Goal: Navigation & Orientation: Find specific page/section

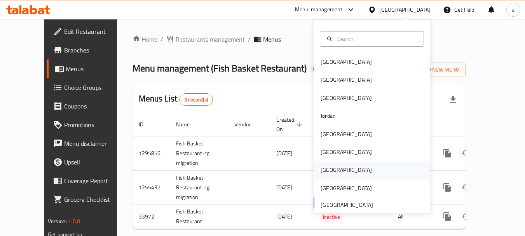
click at [327, 168] on div "[GEOGRAPHIC_DATA]" at bounding box center [345, 169] width 51 height 9
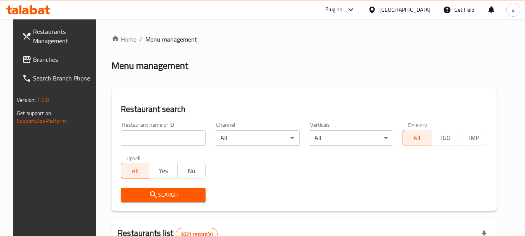
click at [39, 62] on span "Branches" at bounding box center [63, 59] width 61 height 9
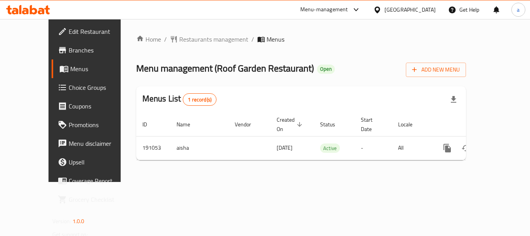
click at [361, 7] on icon at bounding box center [356, 9] width 9 height 9
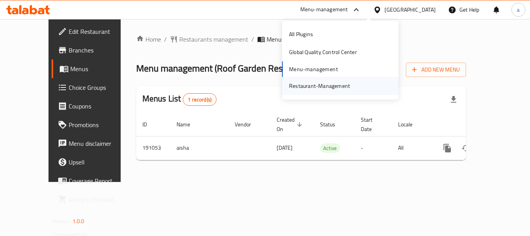
click at [331, 86] on div "Restaurant-Management" at bounding box center [319, 86] width 61 height 9
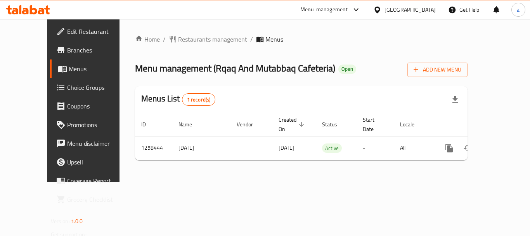
click at [432, 11] on div "[GEOGRAPHIC_DATA]" at bounding box center [410, 9] width 51 height 9
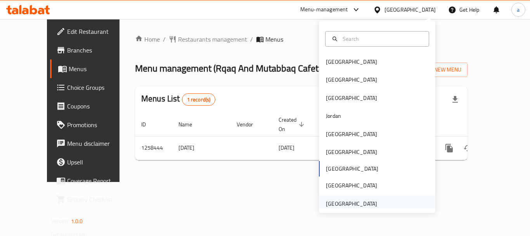
click at [345, 204] on div "[GEOGRAPHIC_DATA]" at bounding box center [351, 203] width 51 height 9
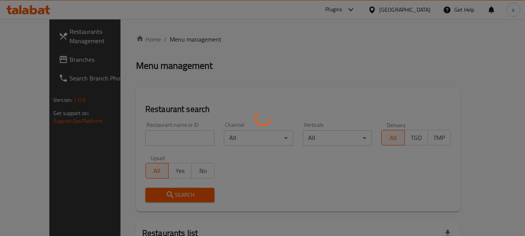
click at [41, 62] on div at bounding box center [262, 118] width 525 height 236
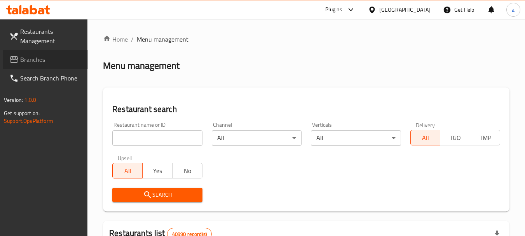
click at [41, 62] on span "Branches" at bounding box center [50, 59] width 61 height 9
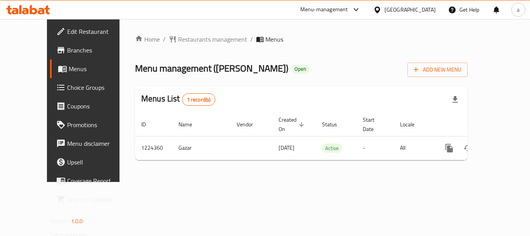
click at [404, 10] on div "United Arab Emirates" at bounding box center [410, 9] width 51 height 9
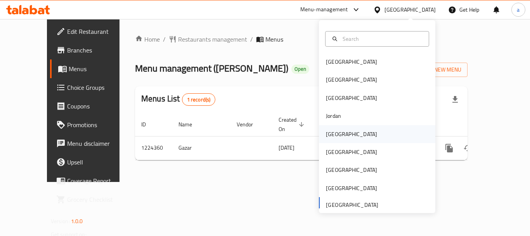
click at [336, 137] on div "[GEOGRAPHIC_DATA]" at bounding box center [351, 134] width 51 height 9
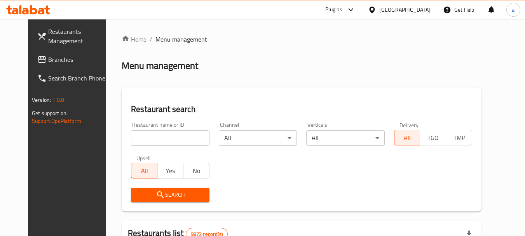
click at [48, 63] on span "Branches" at bounding box center [78, 59] width 61 height 9
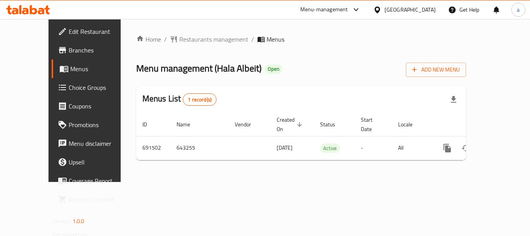
click at [382, 11] on icon at bounding box center [377, 10] width 8 height 8
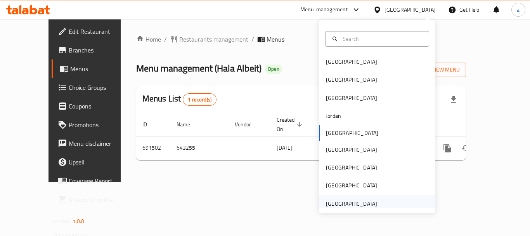
click at [335, 205] on div "United Arab Emirates" at bounding box center [351, 203] width 51 height 9
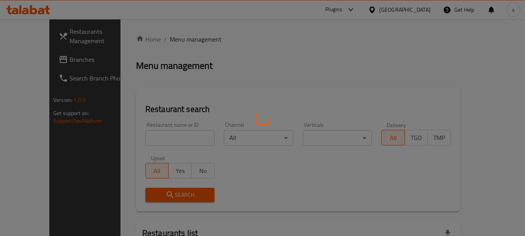
click at [34, 58] on div at bounding box center [262, 118] width 525 height 236
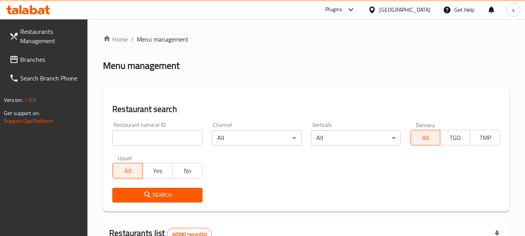
click at [34, 58] on div at bounding box center [262, 118] width 525 height 236
click at [34, 58] on span "Branches" at bounding box center [50, 59] width 61 height 9
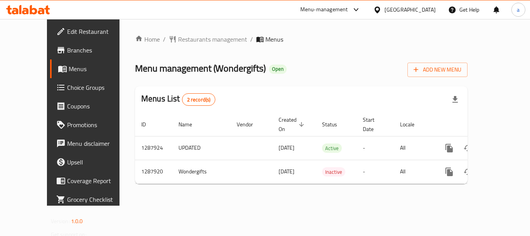
click at [405, 10] on div "[GEOGRAPHIC_DATA]" at bounding box center [410, 9] width 51 height 9
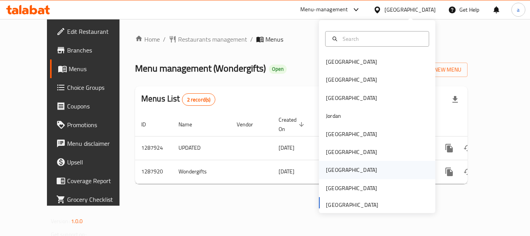
click at [335, 167] on div "[GEOGRAPHIC_DATA]" at bounding box center [352, 170] width 64 height 18
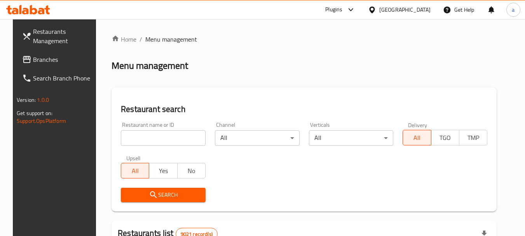
click at [40, 60] on span "Branches" at bounding box center [63, 59] width 61 height 9
